Goal: Task Accomplishment & Management: Use online tool/utility

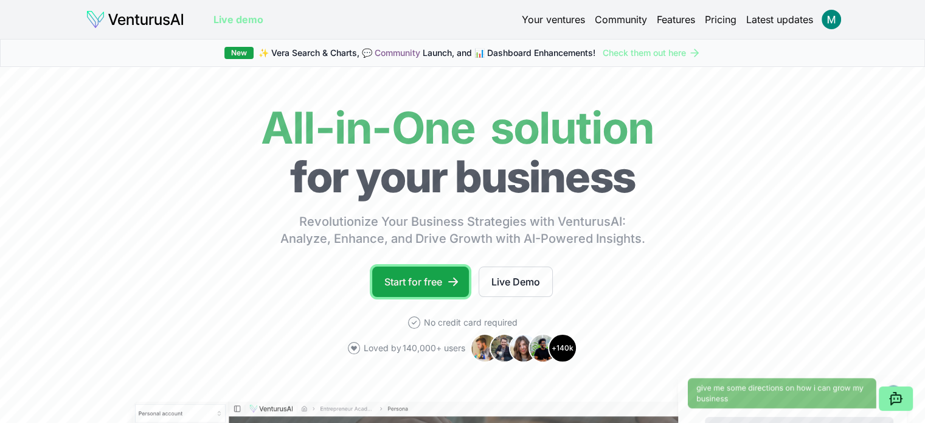
click at [409, 276] on link "Start for free" at bounding box center [420, 281] width 97 height 30
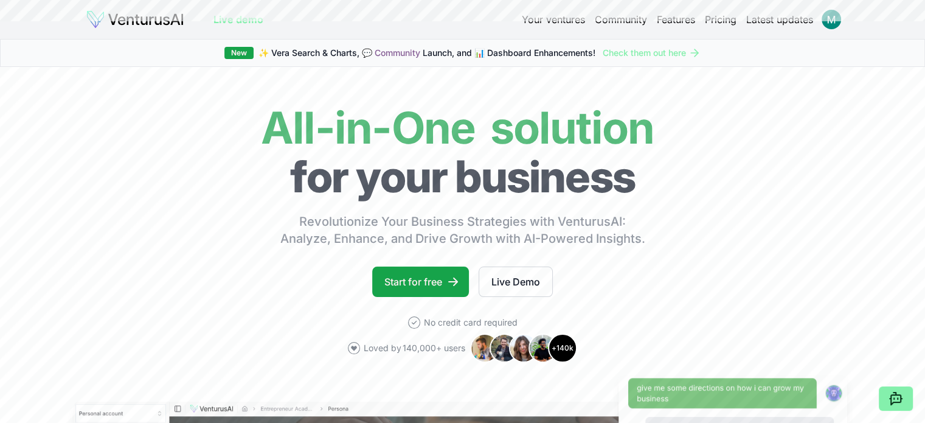
click at [729, 22] on link "Pricing" at bounding box center [721, 19] width 32 height 15
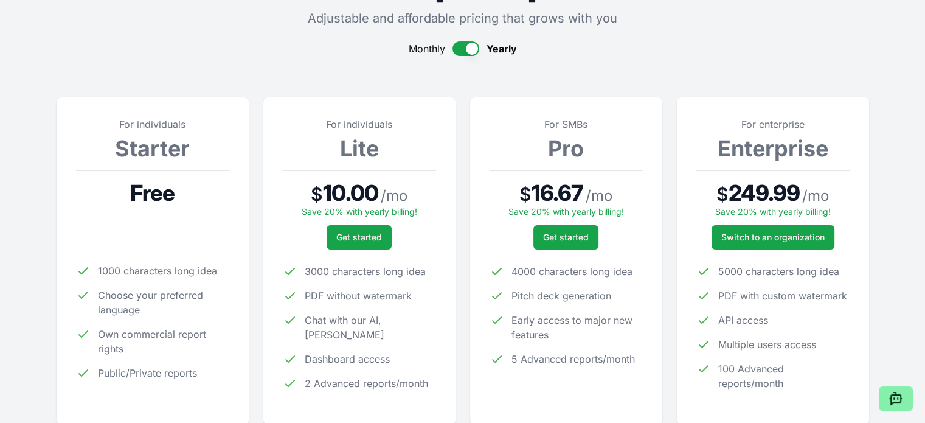
scroll to position [122, 0]
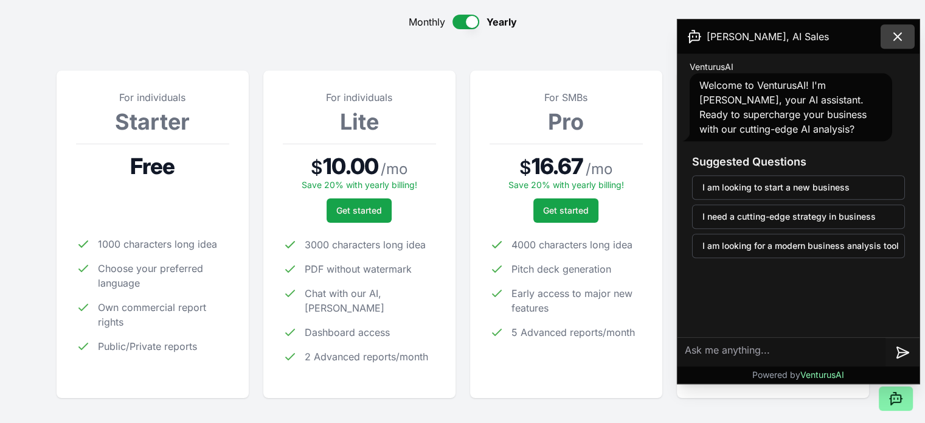
click at [903, 42] on icon at bounding box center [898, 36] width 15 height 15
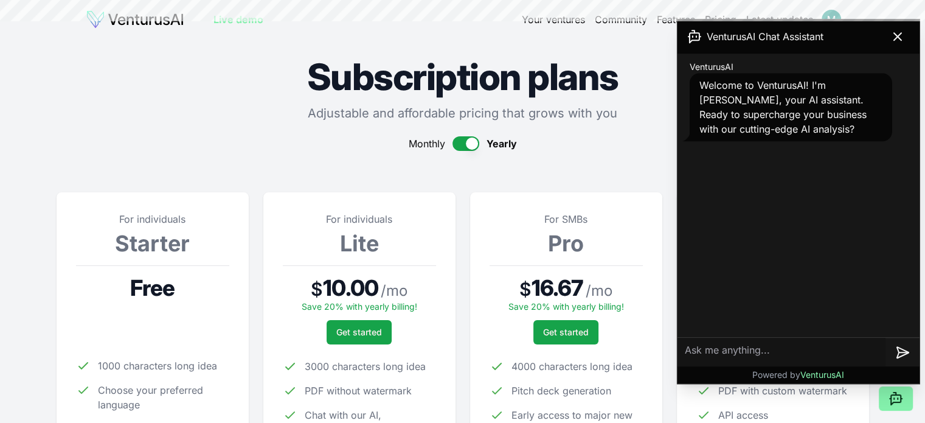
scroll to position [122, 0]
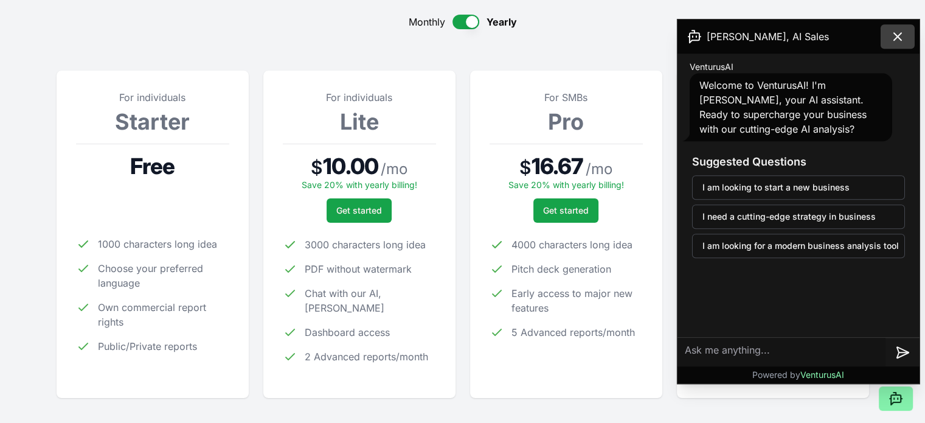
click at [911, 36] on button at bounding box center [898, 36] width 34 height 24
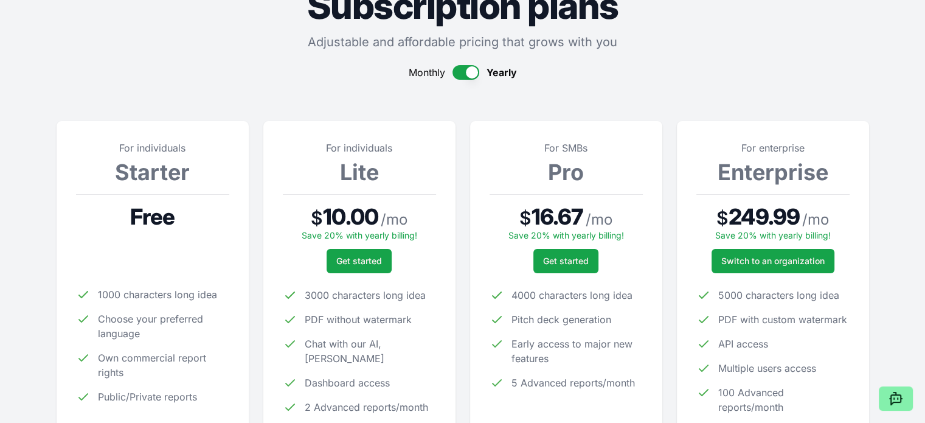
scroll to position [61, 0]
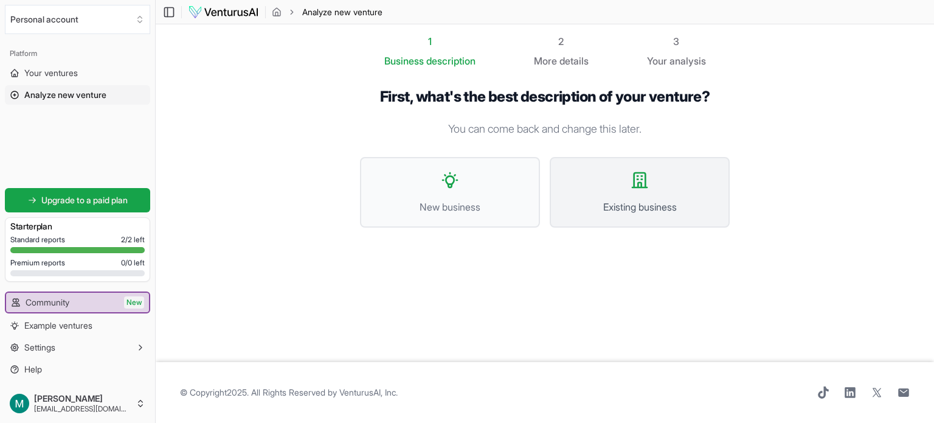
click at [579, 167] on button "Existing business" at bounding box center [640, 192] width 180 height 71
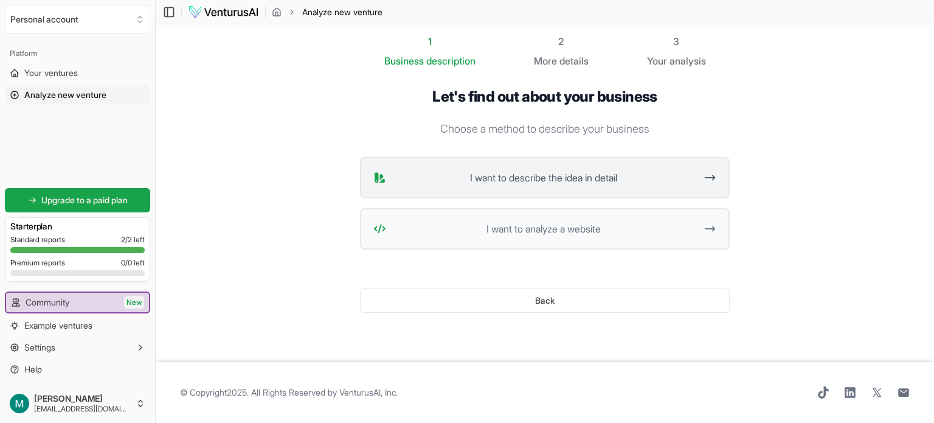
click at [577, 167] on button "I want to describe the idea in detail" at bounding box center [545, 177] width 370 height 41
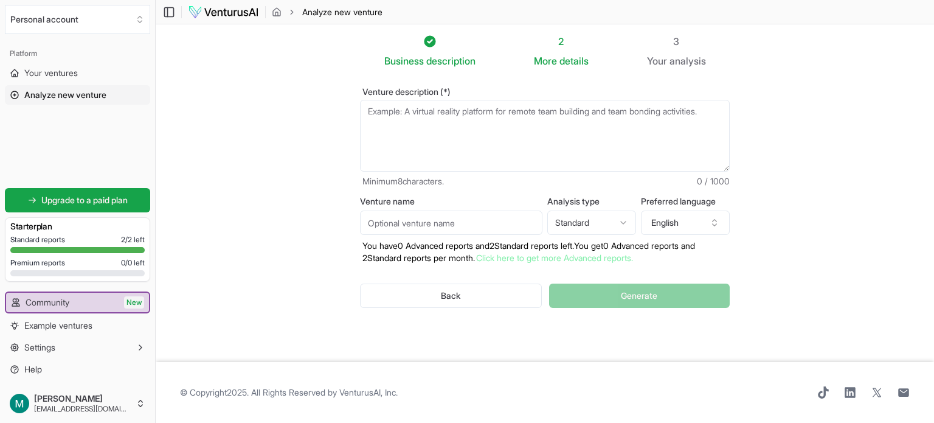
click at [483, 120] on textarea "Venture description (*)" at bounding box center [545, 136] width 370 height 72
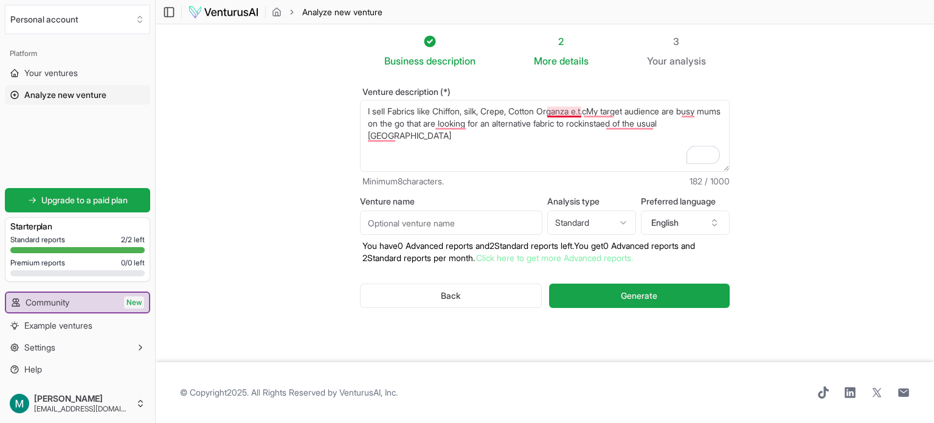
click at [565, 113] on textarea "I sell Fabrics like Chiffon, silk, Crepe, Cotton Organza e.t.cMy target audienc…" at bounding box center [545, 136] width 370 height 72
click at [602, 111] on textarea "I sell Fabrics like Chiffon, silk, Crepe, Cotton Organza e.t.cMy target audienc…" at bounding box center [545, 136] width 370 height 72
click at [621, 124] on textarea "I sell Fabrics like Chiffon, silk, Crepe, Cotton, Organza e.t.c. My target audi…" at bounding box center [545, 136] width 370 height 72
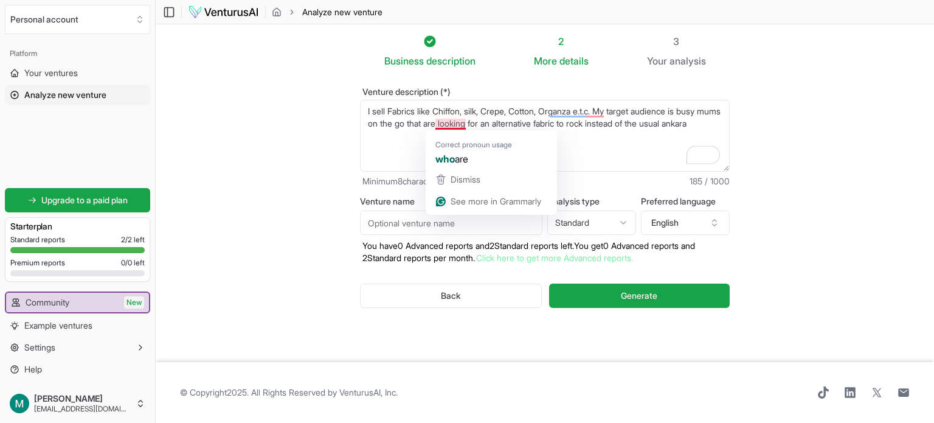
click at [451, 124] on textarea "I sell Fabrics like Chiffon, silk, Crepe, Cotton, Organza e.t.c. My target audi…" at bounding box center [545, 136] width 370 height 72
click at [597, 120] on textarea "I sell Fabrics like Chiffon, silk, Crepe, Cotton, Organza e.t.c. My target audi…" at bounding box center [545, 136] width 370 height 72
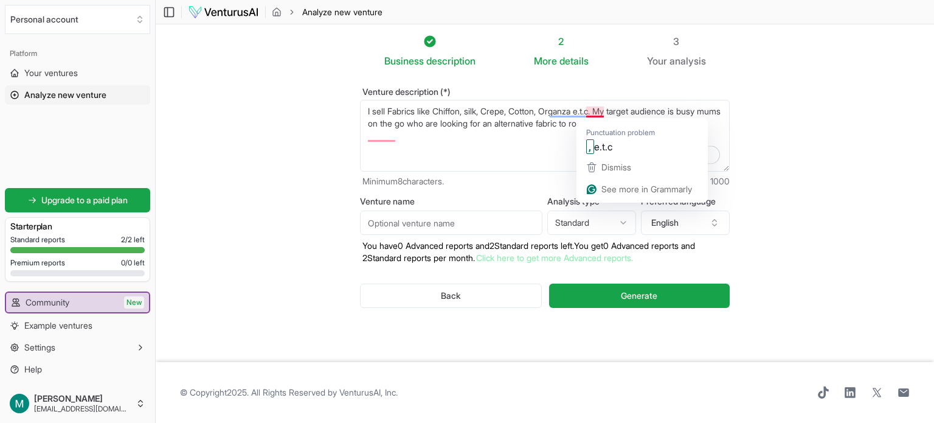
click at [594, 114] on textarea "I sell Fabrics like Chiffon, silk, Crepe, Cotton, Organza e.t.c. My target audi…" at bounding box center [545, 136] width 370 height 72
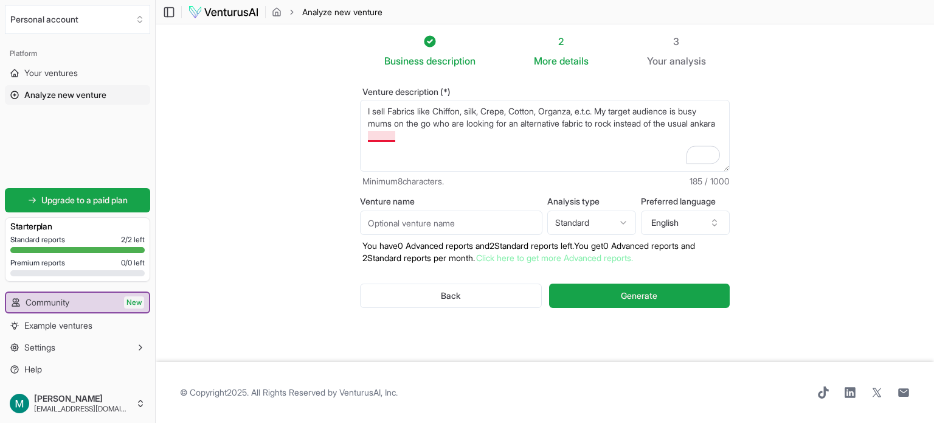
click at [389, 133] on textarea "I sell Fabrics like Chiffon, silk, Crepe, Cotton, Organza e.t.c. My target audi…" at bounding box center [545, 136] width 370 height 72
click at [391, 139] on textarea "I sell Fabrics like Chiffon, silk, Crepe, Cotton, Organza e.t.c. My target audi…" at bounding box center [545, 136] width 370 height 72
type textarea "I sell Fabrics like Chiffon, silk, Crepe, Cotton, Organza, e.t.c. My target aud…"
click at [436, 226] on input "Venture name" at bounding box center [451, 223] width 183 height 24
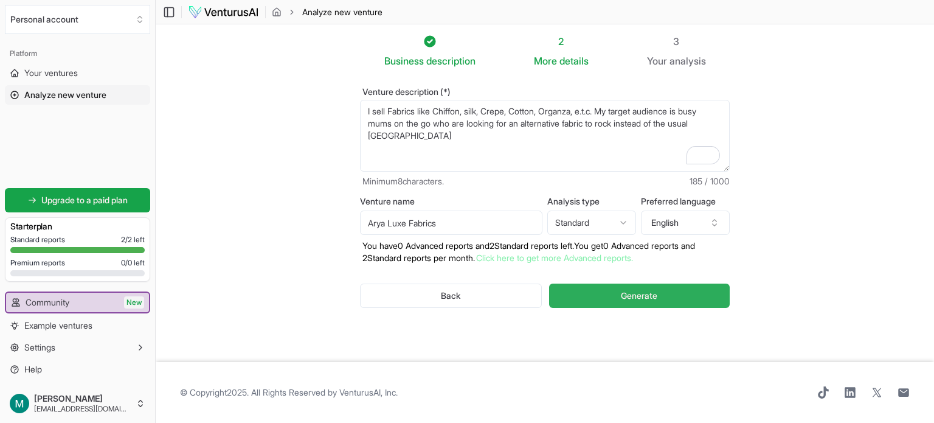
type input "Arya Luxe Fabrics"
click at [651, 294] on span "Generate" at bounding box center [639, 296] width 37 height 12
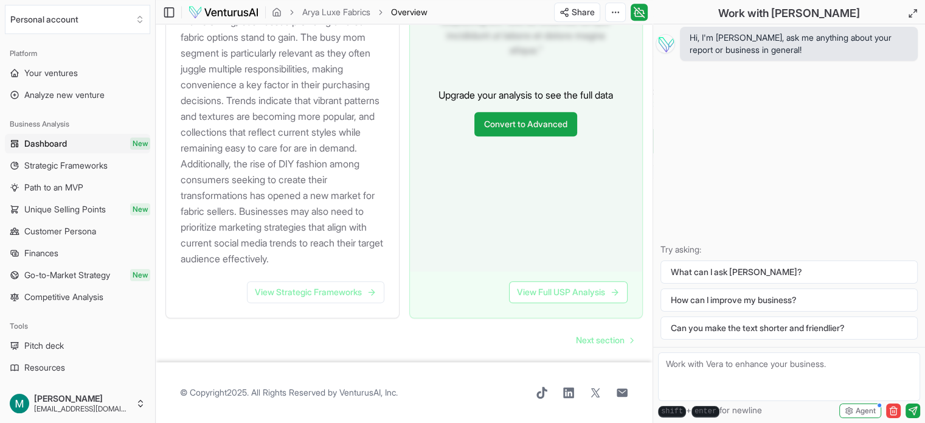
scroll to position [1399, 0]
click at [343, 303] on link "View Strategic Frameworks" at bounding box center [315, 292] width 137 height 22
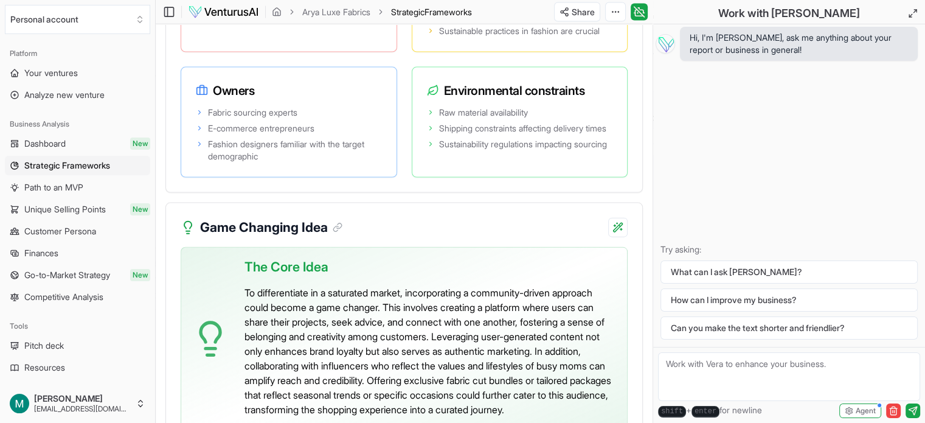
scroll to position [2927, 0]
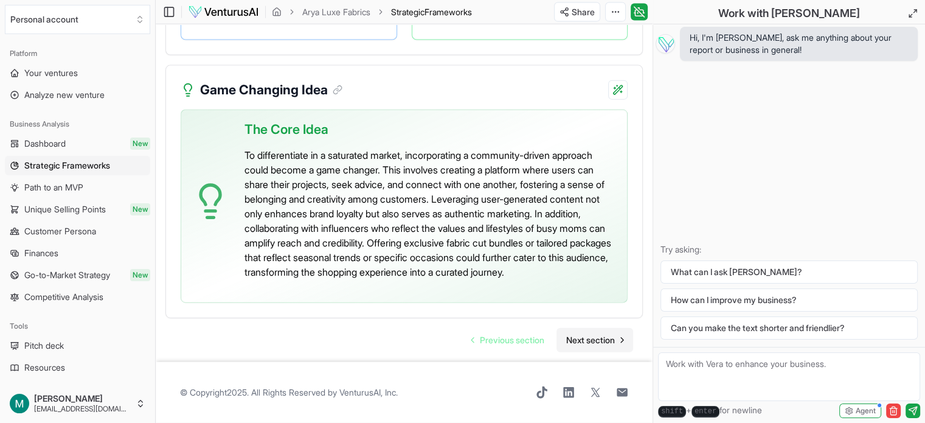
click at [593, 338] on span "Next section" at bounding box center [590, 340] width 49 height 12
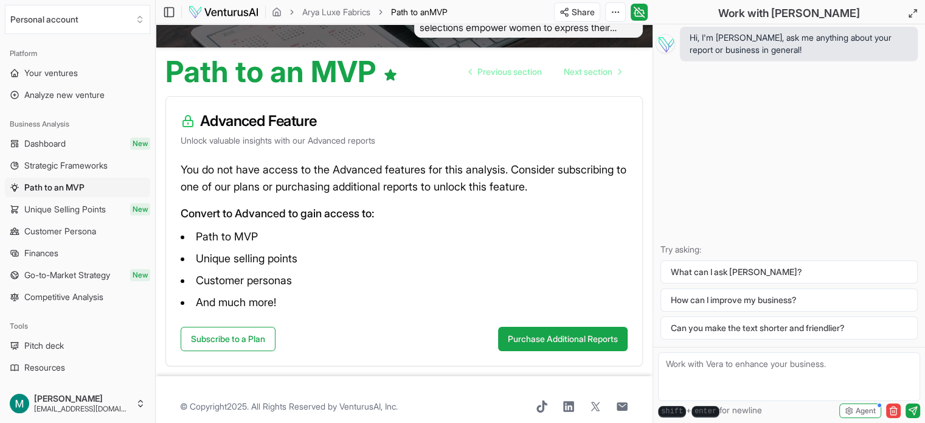
scroll to position [103, 0]
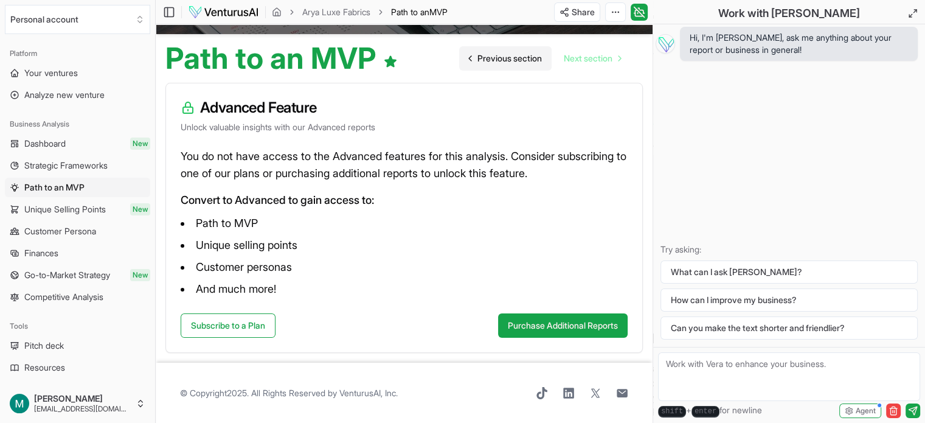
click at [506, 55] on span "Previous section" at bounding box center [510, 58] width 64 height 12
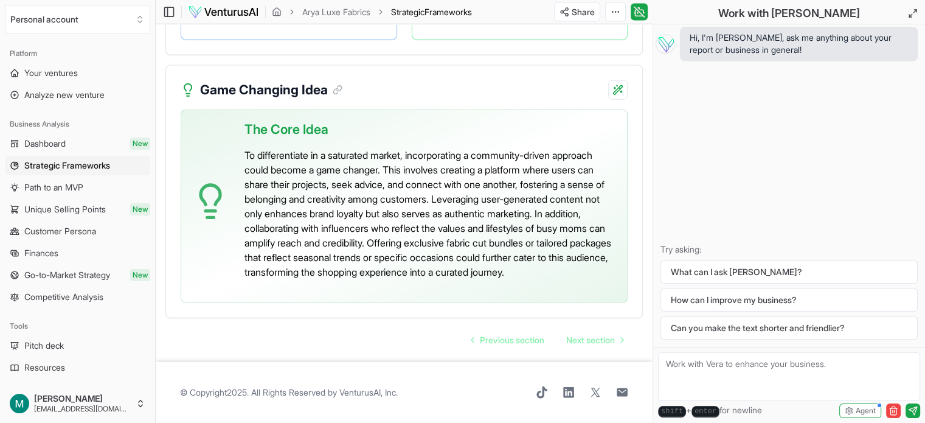
scroll to position [2927, 0]
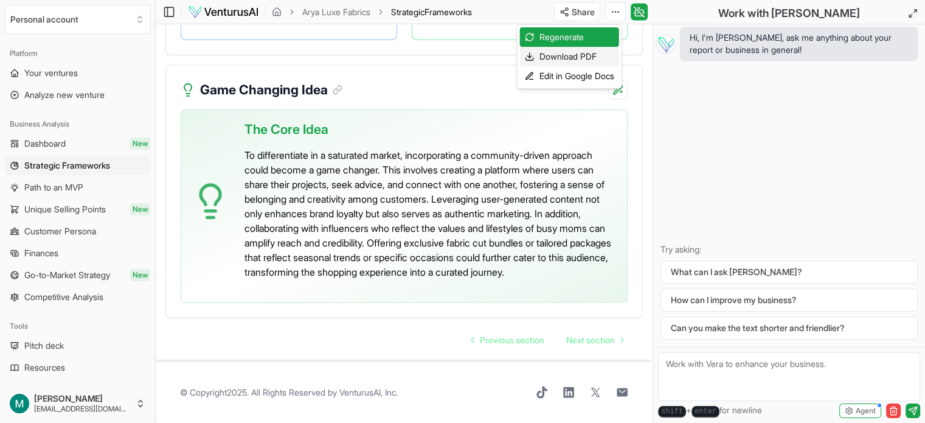
click at [588, 52] on div "Download PDF" at bounding box center [569, 56] width 99 height 19
